Goal: Transaction & Acquisition: Subscribe to service/newsletter

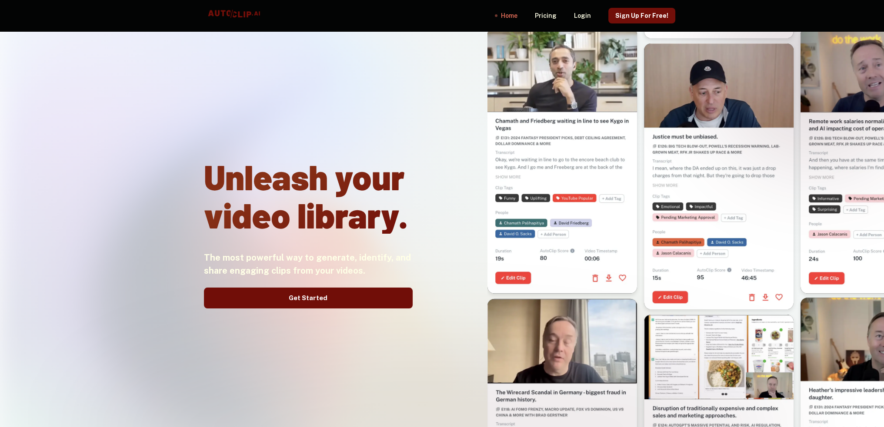
click at [325, 285] on div "Unleash your video library. The most powerful way to generate, identify, and sh…" at bounding box center [308, 230] width 209 height 427
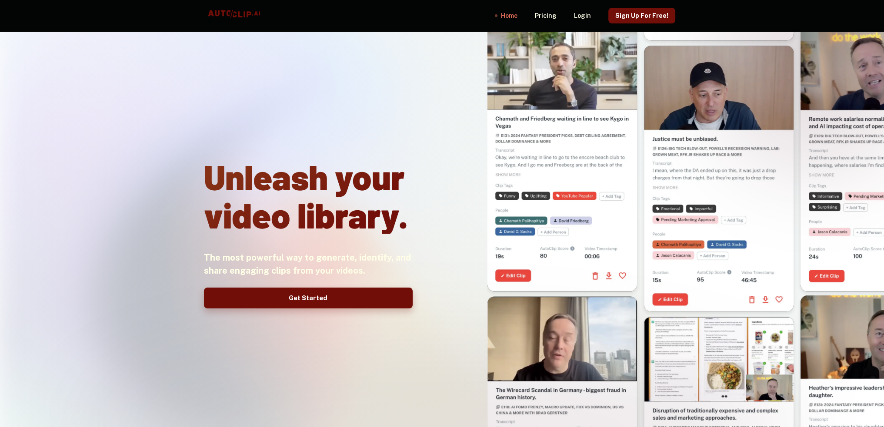
click at [314, 297] on link "Get Started" at bounding box center [308, 298] width 209 height 21
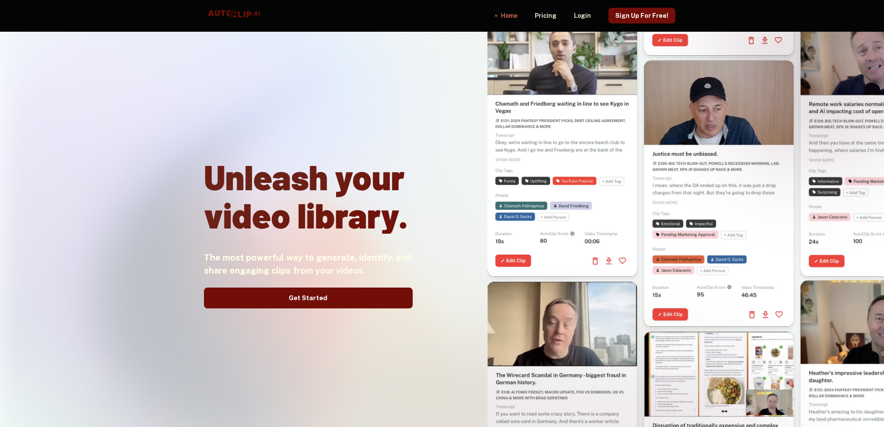
drag, startPoint x: 398, startPoint y: 182, endPoint x: 479, endPoint y: 59, distance: 147.4
click at [457, 64] on div at bounding box center [559, 178] width 268 height 427
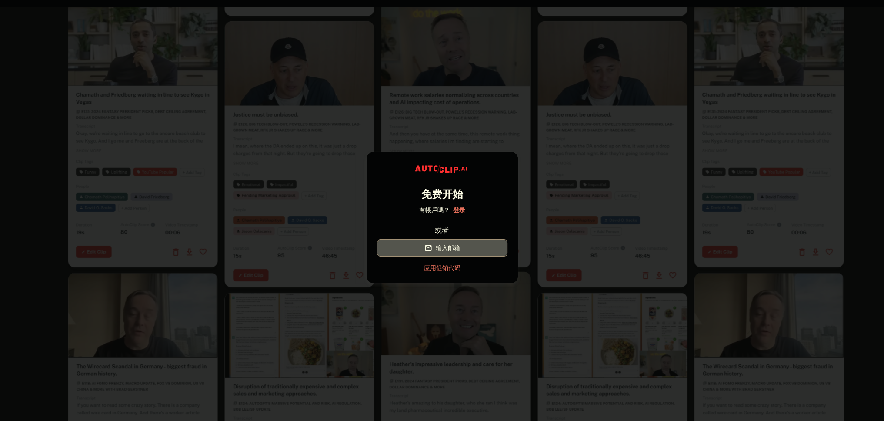
click at [453, 253] on font "输入邮箱" at bounding box center [447, 247] width 24 height 11
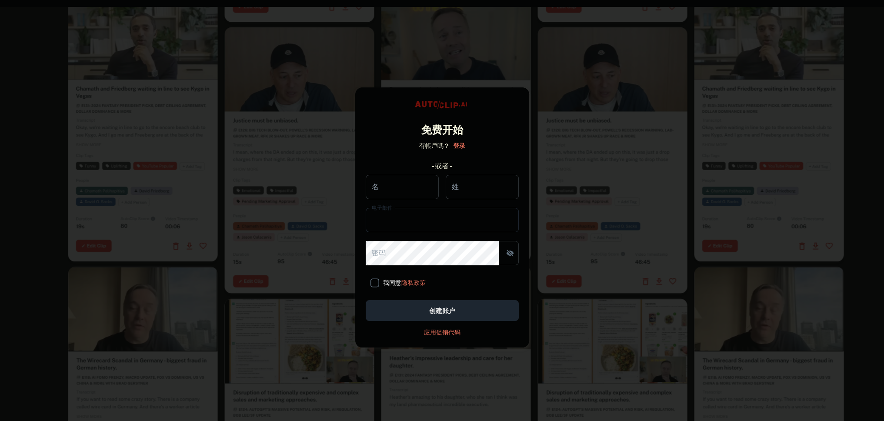
click at [441, 209] on input "电子邮件" at bounding box center [442, 220] width 153 height 24
click at [420, 191] on input "名" at bounding box center [402, 187] width 73 height 24
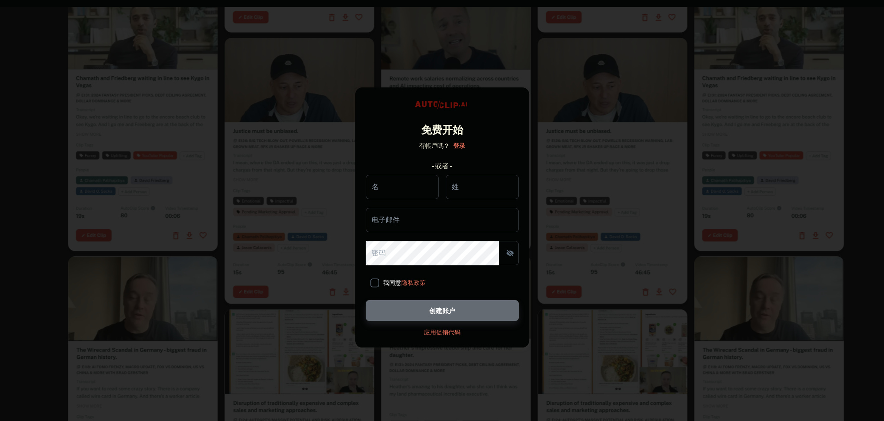
click at [431, 317] on button "创建账户" at bounding box center [442, 310] width 153 height 21
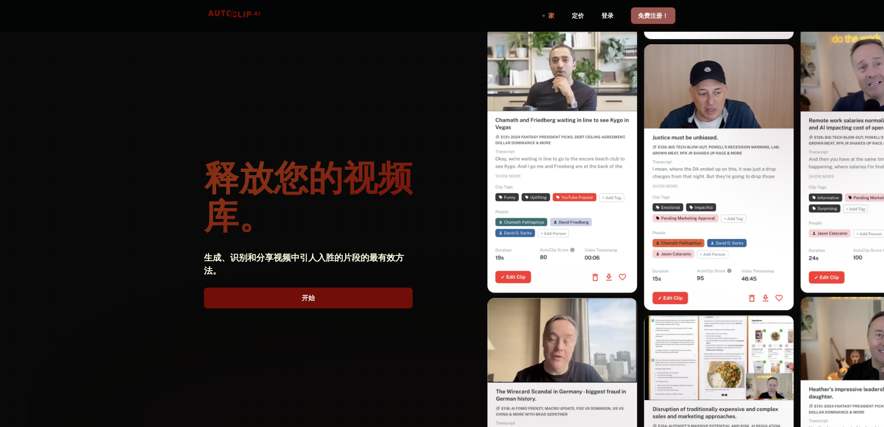
click at [657, 11] on font "免费注册！" at bounding box center [653, 15] width 30 height 11
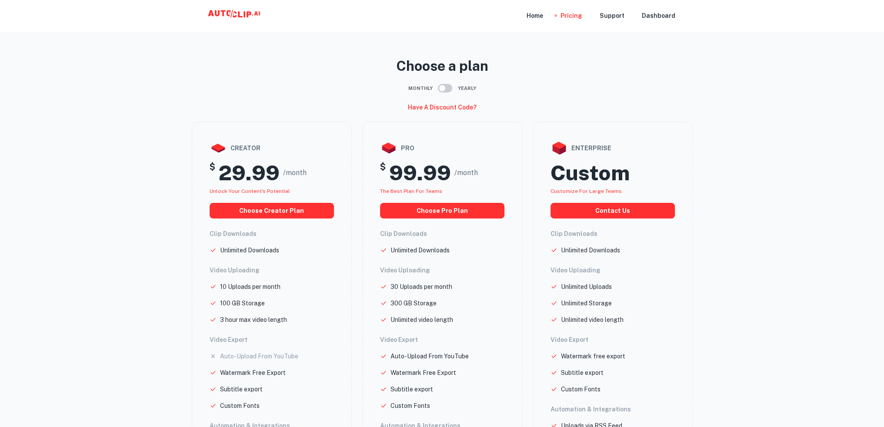
click at [844, 113] on main "Choose a plan Monthly Yearly Have a discount code? creator $ 29.99 /month Unloc…" at bounding box center [442, 283] width 884 height 553
click at [231, 13] on icon at bounding box center [235, 15] width 87 height 17
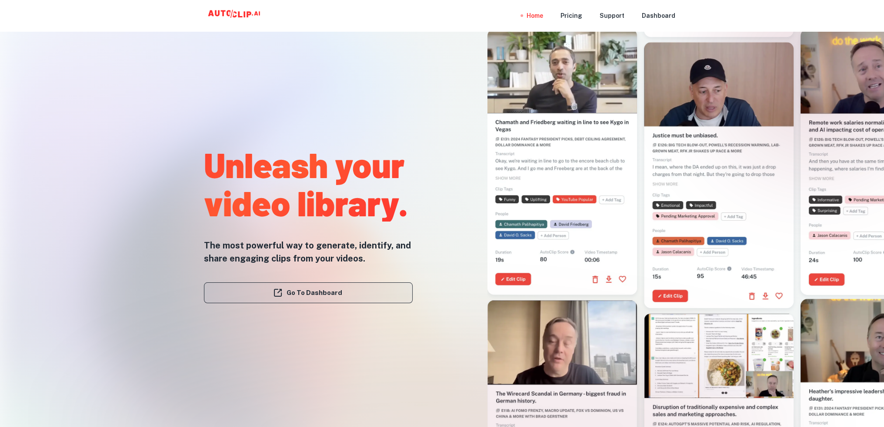
click at [354, 295] on link "Go To Dashboard" at bounding box center [308, 292] width 209 height 21
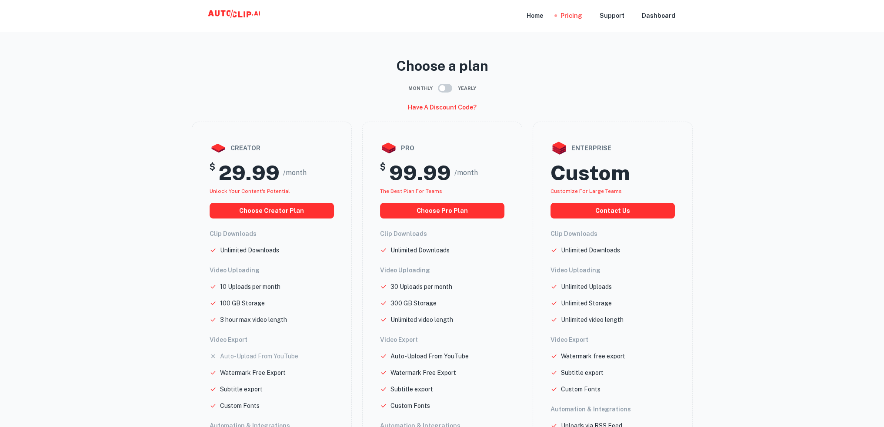
click at [494, 43] on main "Choose a plan Monthly Yearly Have a discount code? creator $ 29.99 /month Unloc…" at bounding box center [442, 283] width 884 height 553
click at [536, 43] on main "Choose a plan Monthly Yearly Have a discount code? creator $ 29.99 /month Unloc…" at bounding box center [442, 283] width 884 height 553
click at [540, 16] on div "Home" at bounding box center [534, 15] width 17 height 31
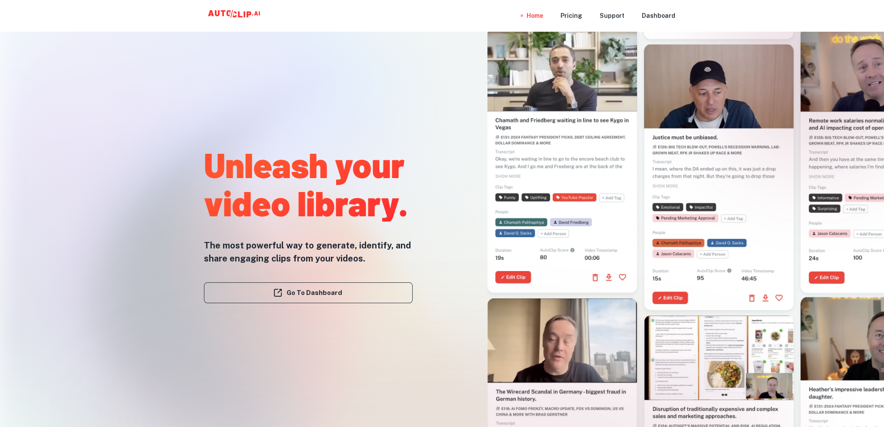
click at [502, 93] on video at bounding box center [562, 64] width 150 height 75
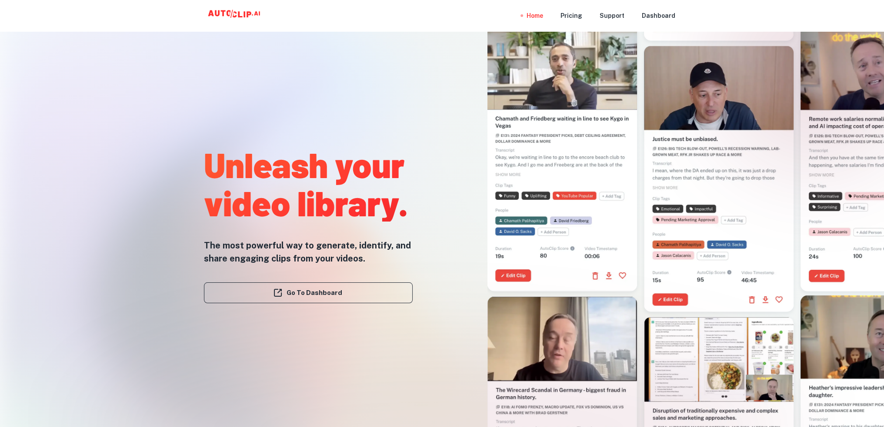
click at [237, 16] on icon at bounding box center [235, 15] width 87 height 17
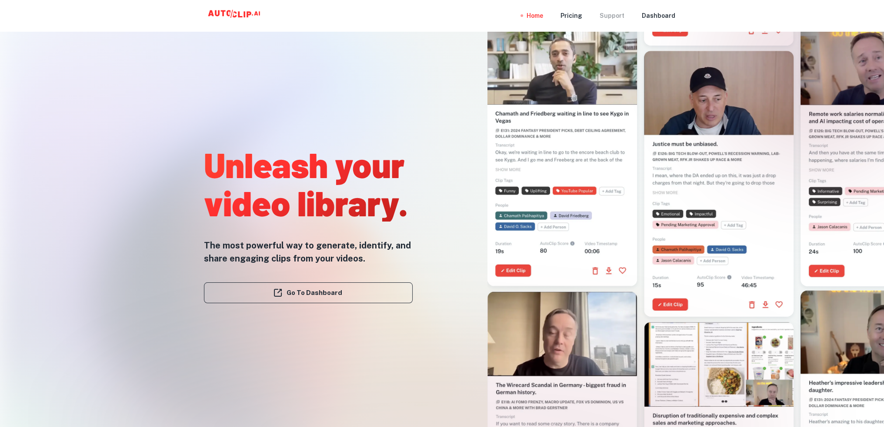
click at [623, 17] on div "Support" at bounding box center [611, 15] width 25 height 31
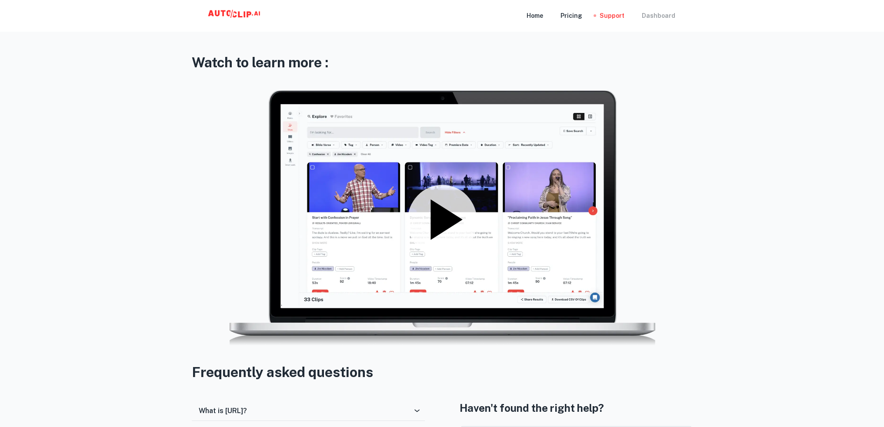
click at [666, 20] on div "Dashboard" at bounding box center [657, 15] width 33 height 31
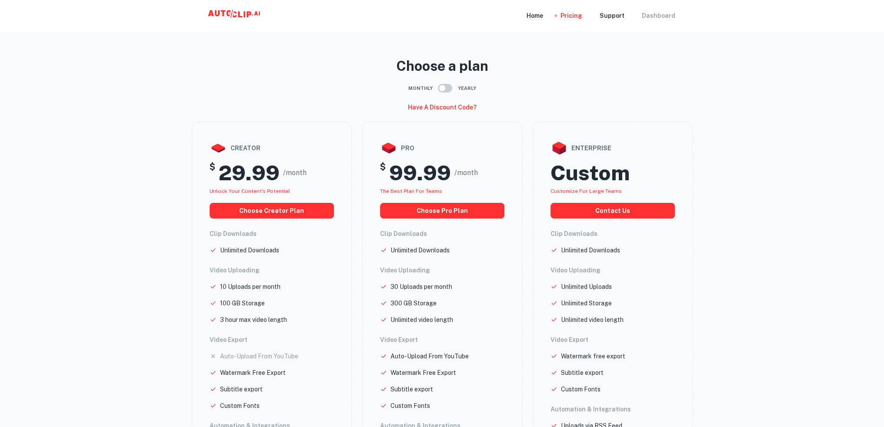
click at [659, 15] on div "Dashboard" at bounding box center [657, 15] width 33 height 31
click at [767, 123] on main "Choose a plan Monthly Yearly Have a discount code? creator $ 29.99 /month Unloc…" at bounding box center [442, 283] width 884 height 553
click at [734, 114] on main "Choose a plan Monthly Yearly Have a discount code? creator $ 29.99 /month Unloc…" at bounding box center [442, 283] width 884 height 553
